Goal: Task Accomplishment & Management: Use online tool/utility

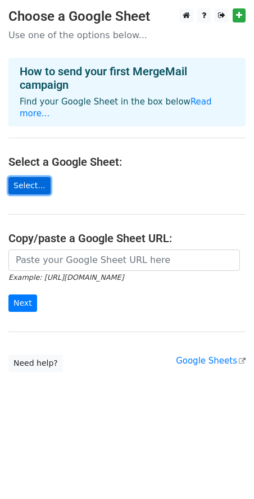
click at [26, 177] on link "Select..." at bounding box center [29, 185] width 42 height 17
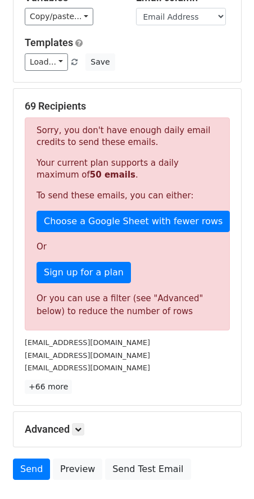
scroll to position [112, 0]
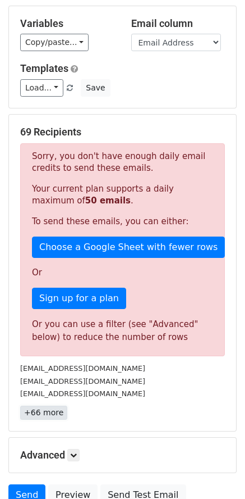
click at [53, 406] on link "+66 more" at bounding box center [43, 413] width 47 height 14
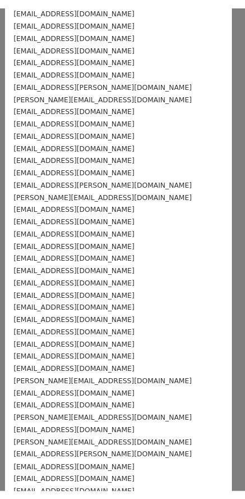
scroll to position [0, 0]
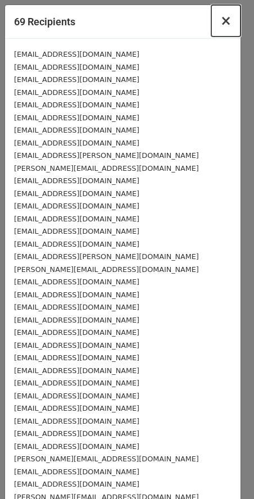
click at [220, 21] on span "×" at bounding box center [225, 21] width 11 height 16
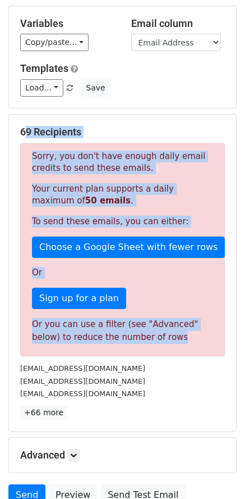
drag, startPoint x: 20, startPoint y: 116, endPoint x: 173, endPoint y: 338, distance: 269.4
click at [173, 338] on div "69 Recipients Sorry, you don't have enough daily email credits to send these em…" at bounding box center [122, 273] width 205 height 294
copy div "69 Recipients Sorry, you don't have enough daily email credits to send these em…"
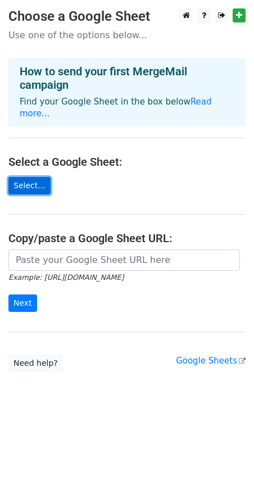
click at [33, 177] on link "Select..." at bounding box center [29, 185] width 42 height 17
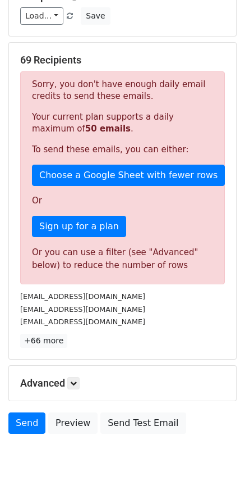
scroll to position [202, 0]
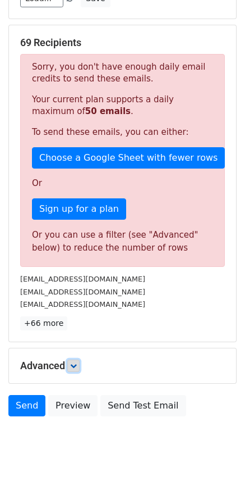
click at [74, 359] on link at bounding box center [73, 365] width 12 height 12
